Goal: Information Seeking & Learning: Check status

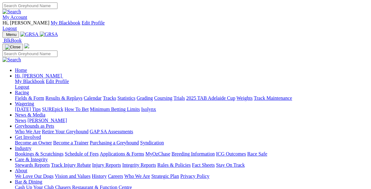
click at [156, 107] on link "Isolynx" at bounding box center [148, 109] width 15 height 5
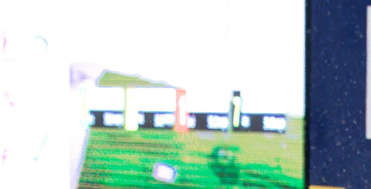
scroll to position [271, 0]
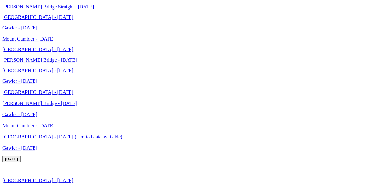
scroll to position [1269, 0]
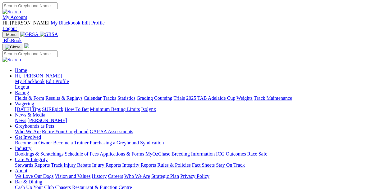
click at [29, 90] on link "Racing" at bounding box center [22, 92] width 14 height 5
click at [70, 96] on link "Results & Replays" at bounding box center [63, 98] width 37 height 5
